Goal: Browse casually: Explore the website without a specific task or goal

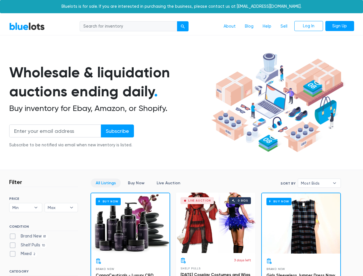
click at [183, 26] on div "submit" at bounding box center [183, 26] width 4 height 4
click at [117, 131] on input "Subscribe" at bounding box center [117, 130] width 33 height 13
click at [26, 207] on span "Min" at bounding box center [21, 207] width 19 height 9
click at [61, 207] on span "Max" at bounding box center [57, 207] width 19 height 9
click at [319, 183] on span "Most Bids" at bounding box center [315, 183] width 29 height 9
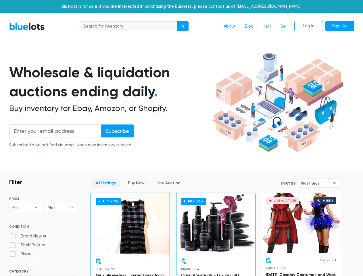
click at [183, 26] on div "submit" at bounding box center [183, 26] width 4 height 4
click at [117, 131] on input "Subscribe" at bounding box center [117, 130] width 33 height 13
click at [26, 207] on span "Min" at bounding box center [21, 207] width 19 height 9
click at [61, 207] on span "Max" at bounding box center [57, 207] width 19 height 9
click at [319, 183] on span "Most Bids" at bounding box center [315, 183] width 29 height 9
